Goal: Transaction & Acquisition: Purchase product/service

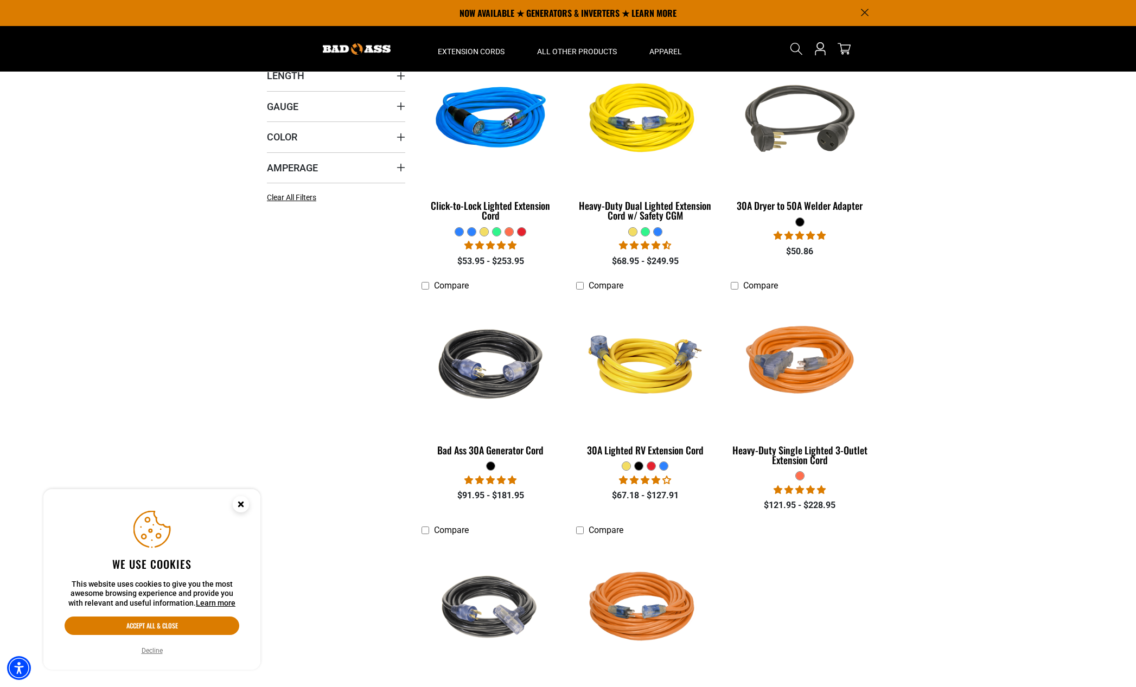
scroll to position [52, 0]
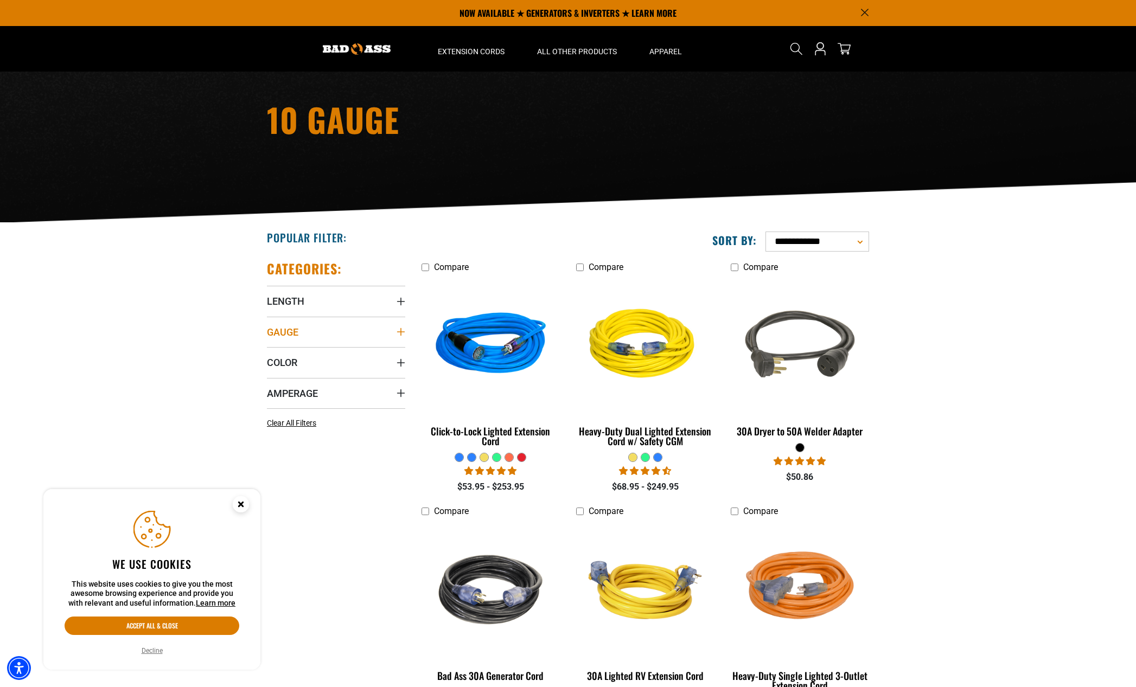
click at [401, 334] on icon "Gauge" at bounding box center [401, 332] width 8 height 8
click at [289, 355] on span "10 Gauge (6)" at bounding box center [302, 354] width 44 height 8
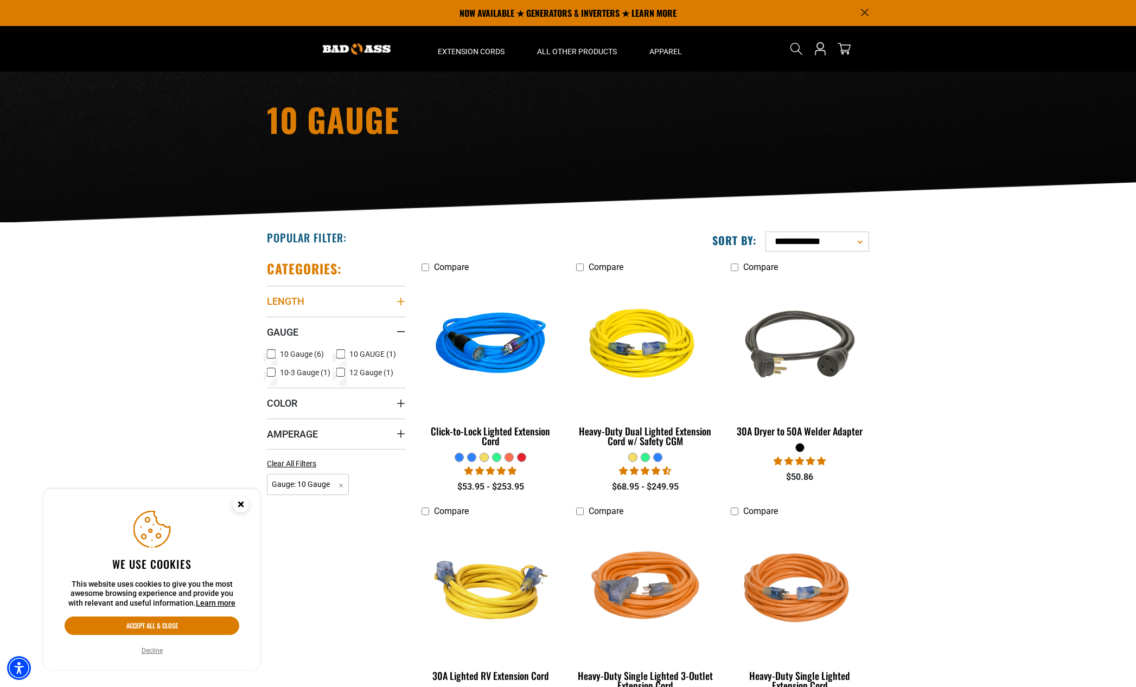
click at [348, 307] on summary "Length" at bounding box center [336, 301] width 138 height 30
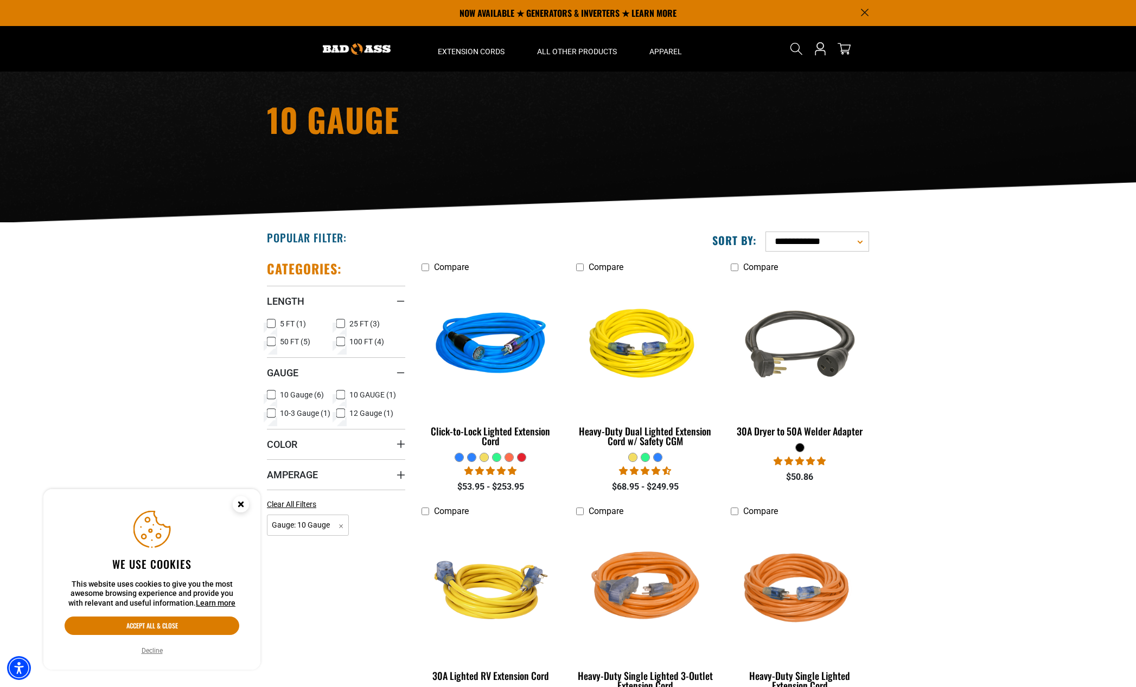
click at [292, 322] on span "5 FT (1)" at bounding box center [293, 324] width 26 height 8
